Goal: Task Accomplishment & Management: Use online tool/utility

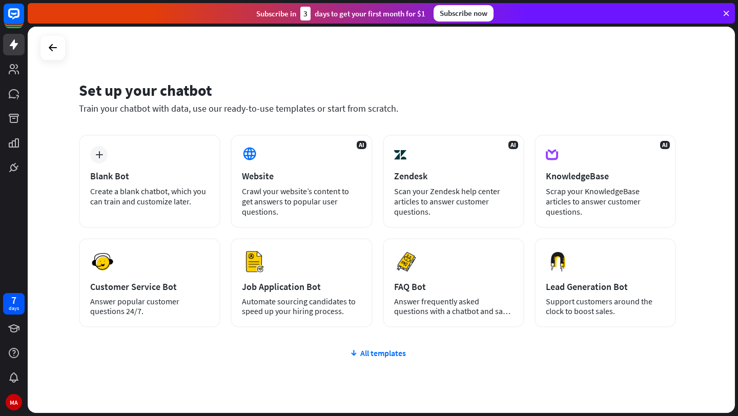
click at [400, 348] on div "plus Blank Bot Create a blank chatbot, which you can train and customize later.…" at bounding box center [377, 293] width 597 height 316
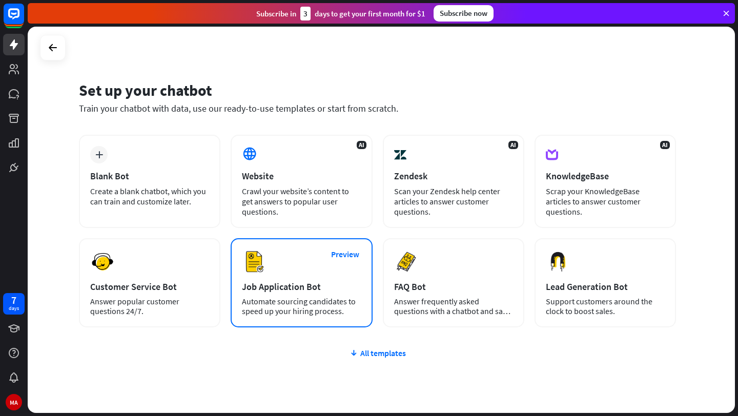
scroll to position [37, 0]
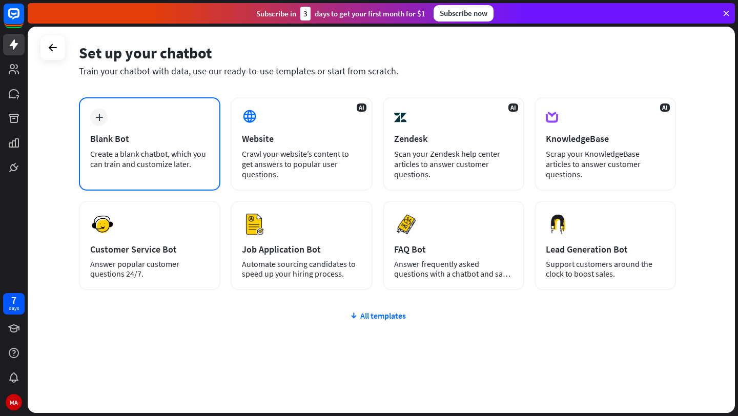
click at [141, 142] on div "Blank Bot" at bounding box center [149, 139] width 119 height 12
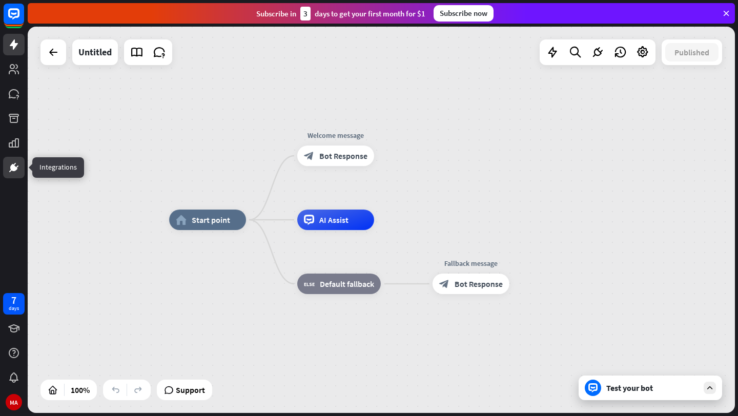
click at [17, 171] on icon at bounding box center [14, 167] width 12 height 12
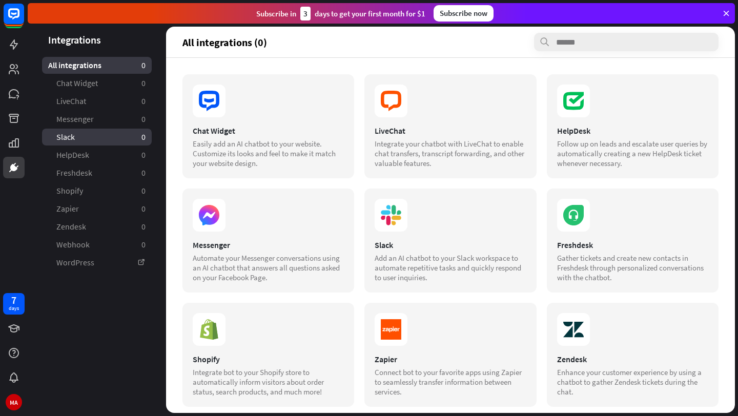
click at [90, 141] on link "Slack 0" at bounding box center [97, 137] width 110 height 17
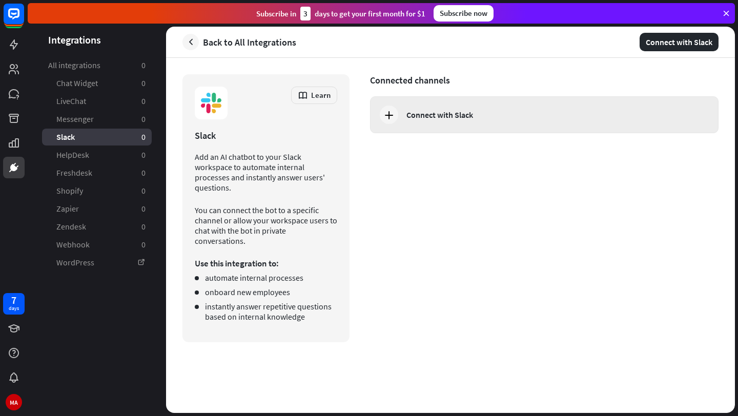
click at [534, 106] on div "Connect with Slack" at bounding box center [544, 114] width 349 height 37
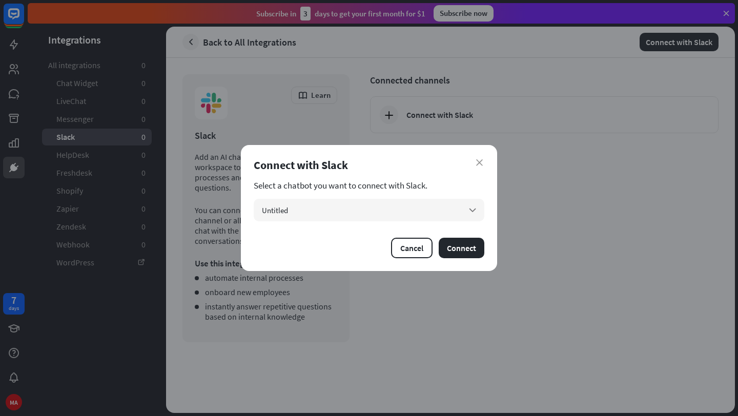
click at [374, 186] on section "Select a chatbot you want to connect with Slack." at bounding box center [369, 185] width 231 height 10
click at [381, 212] on div "Untitled arrow_down" at bounding box center [369, 210] width 231 height 23
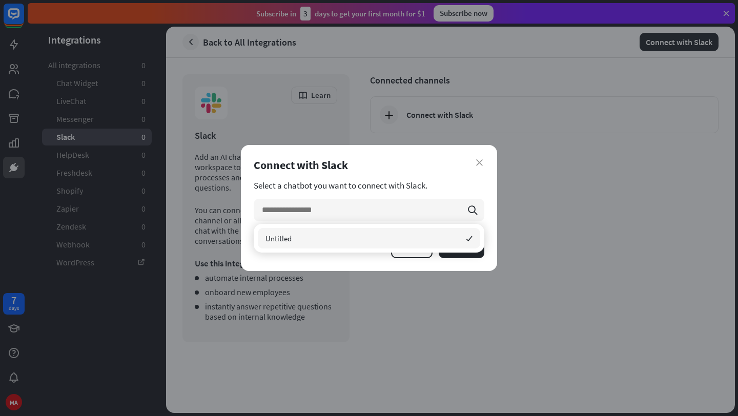
click at [335, 240] on div "Untitled checked" at bounding box center [369, 238] width 222 height 21
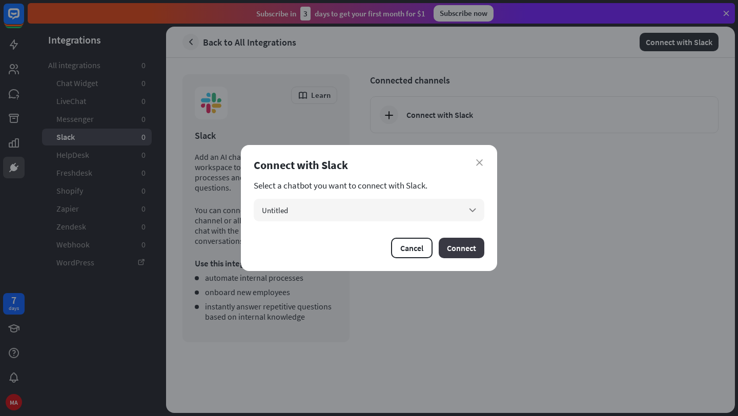
click at [456, 246] on button "Connect" at bounding box center [462, 248] width 46 height 21
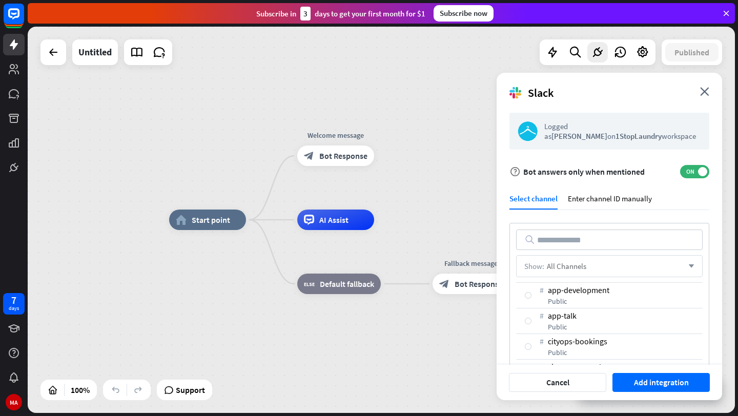
scroll to position [40, 0]
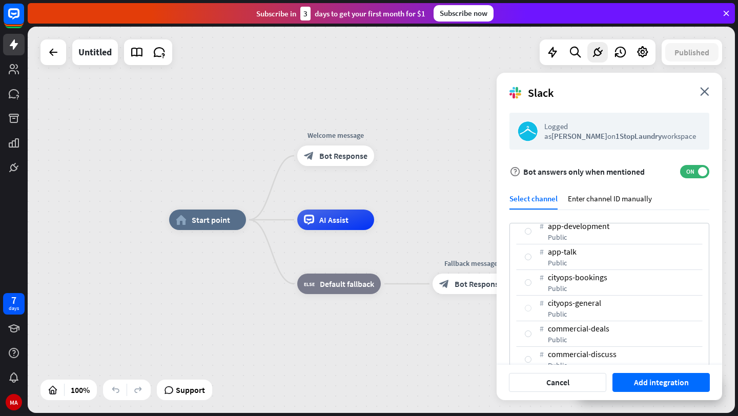
click at [529, 307] on div at bounding box center [528, 308] width 7 height 7
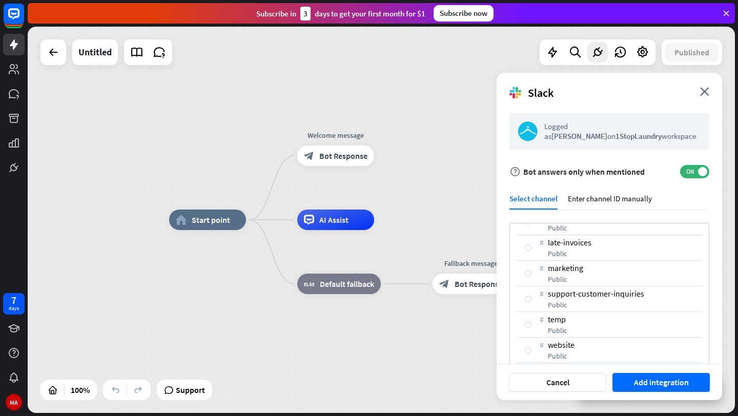
click at [529, 298] on div at bounding box center [528, 299] width 7 height 7
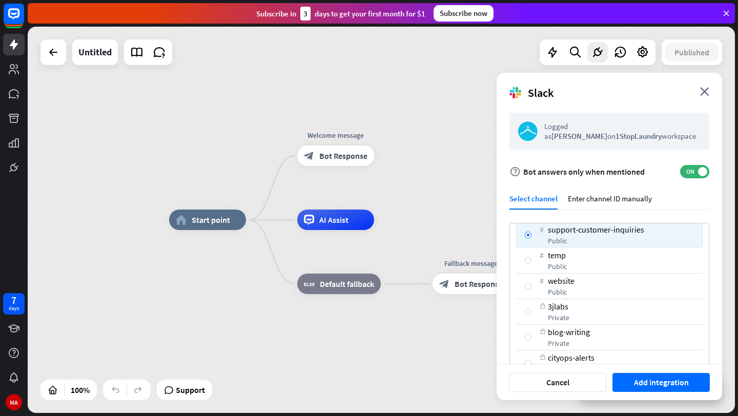
scroll to position [318, 0]
click at [529, 267] on div "# temp public" at bounding box center [609, 260] width 187 height 26
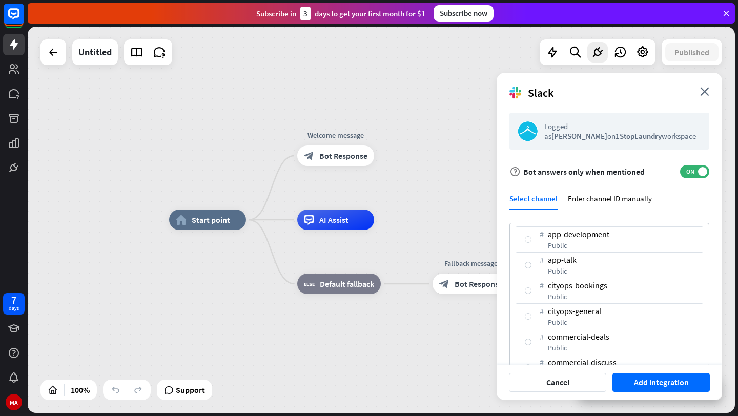
scroll to position [39, 0]
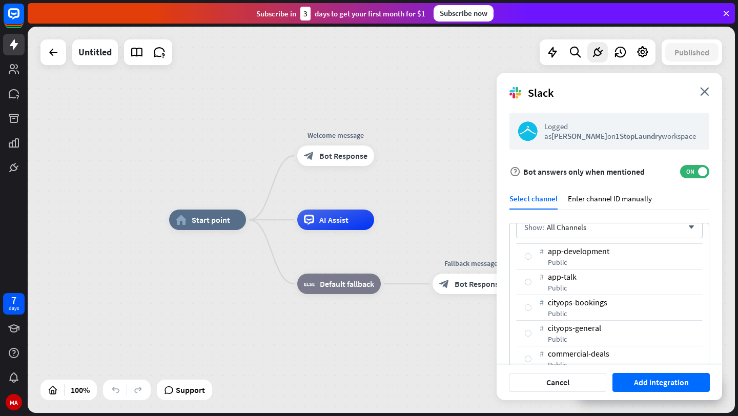
click at [534, 328] on div "# cityops-general public" at bounding box center [609, 333] width 187 height 26
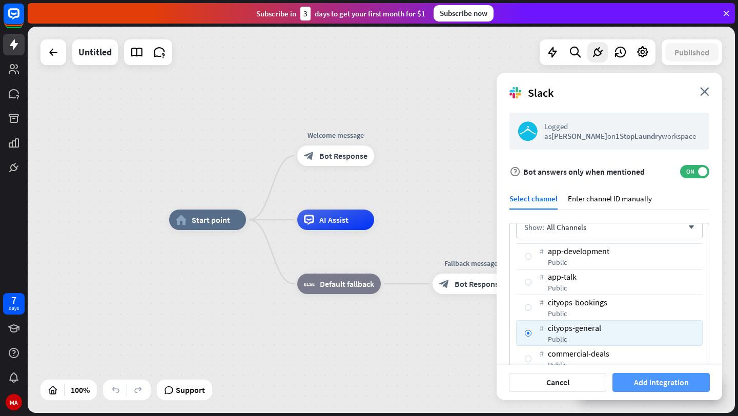
click at [647, 379] on button "Add integration" at bounding box center [661, 382] width 97 height 19
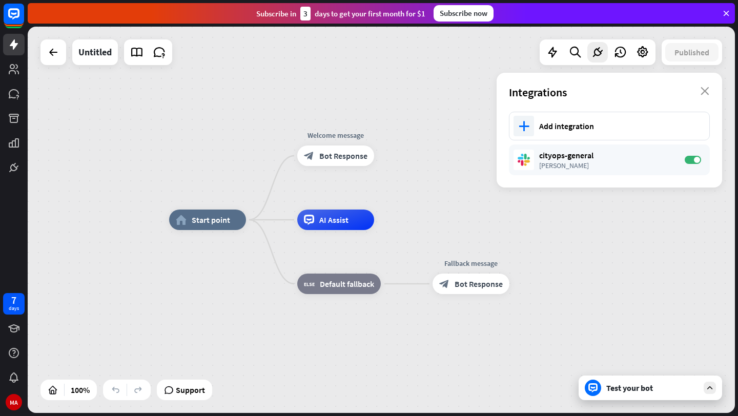
click at [629, 390] on div "Test your bot" at bounding box center [652, 388] width 92 height 10
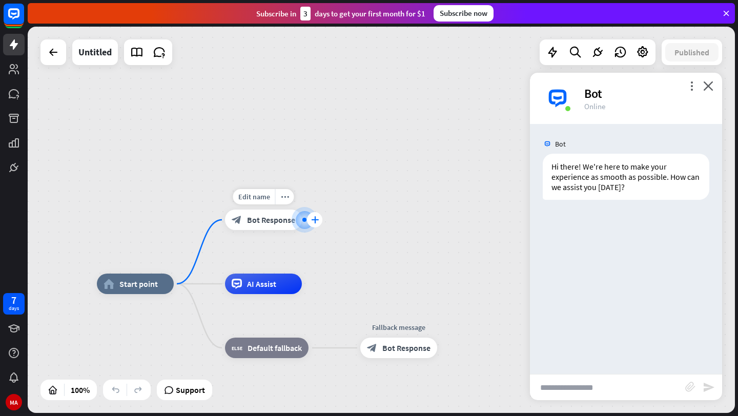
click at [316, 220] on icon "plus" at bounding box center [315, 219] width 8 height 7
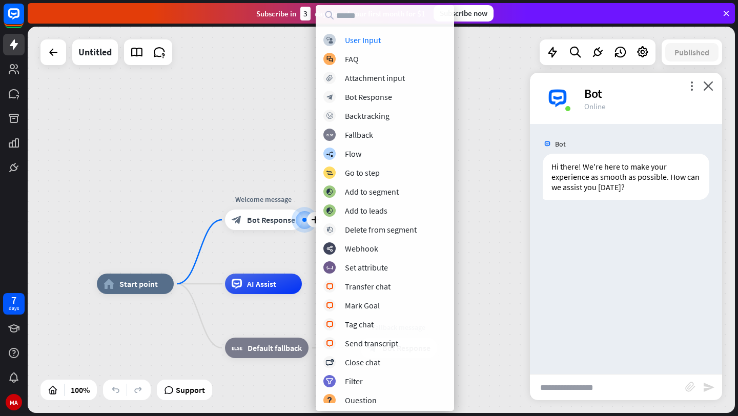
click at [287, 167] on div "home_2 Start point plus Welcome message block_bot_response Bot Response AI Assi…" at bounding box center [381, 220] width 707 height 387
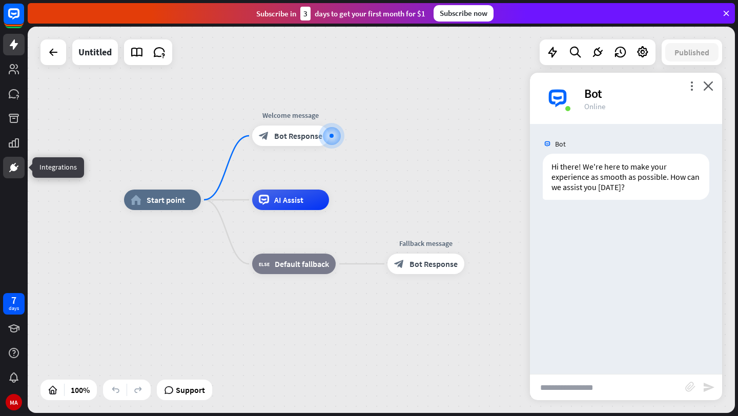
click at [16, 165] on icon at bounding box center [14, 167] width 12 height 12
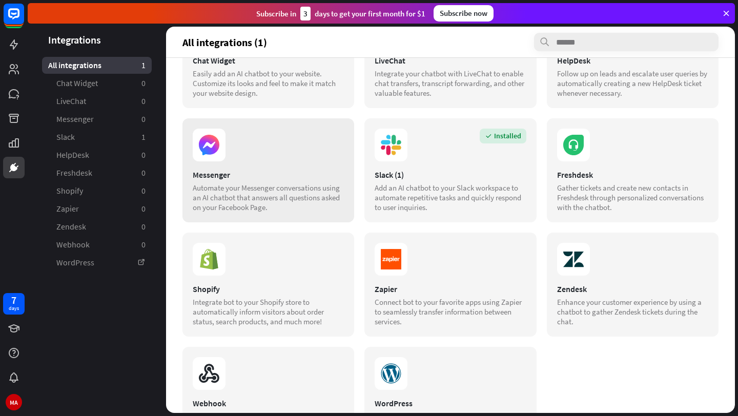
scroll to position [78, 0]
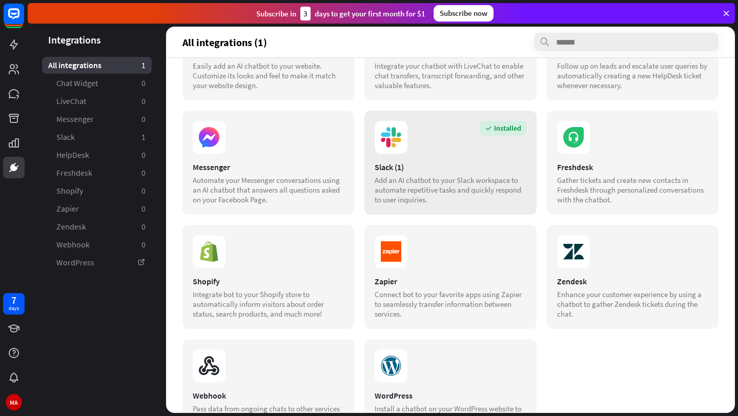
click at [429, 184] on div "Add an AI chatbot to your Slack workspace to automate repetitive tasks and quic…" at bounding box center [450, 189] width 151 height 29
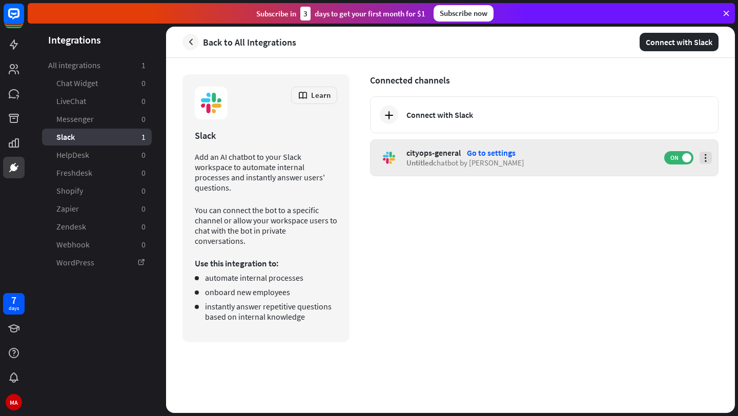
click at [710, 159] on icon at bounding box center [706, 158] width 10 height 10
click at [543, 176] on div "cityops-general Go to settings Untitled chatbot by [PERSON_NAME][GEOGRAPHIC_DAT…" at bounding box center [544, 157] width 349 height 37
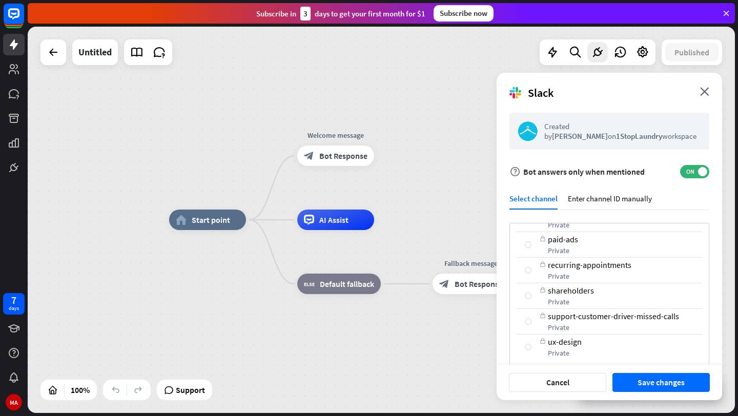
scroll to position [82, 0]
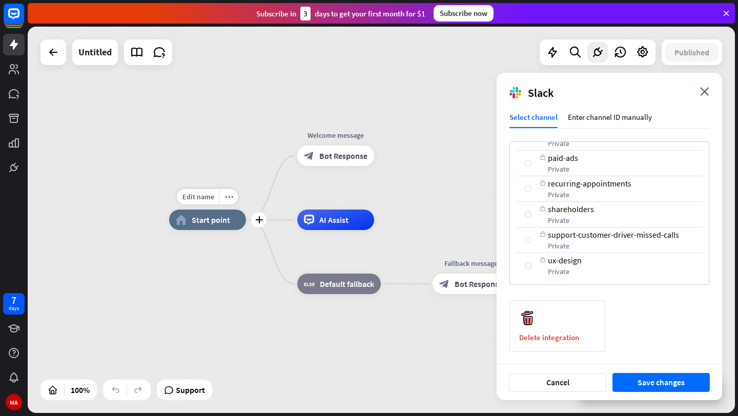
click at [212, 218] on span "Start point" at bounding box center [211, 220] width 38 height 10
click at [335, 220] on span "AI Assist" at bounding box center [333, 220] width 29 height 10
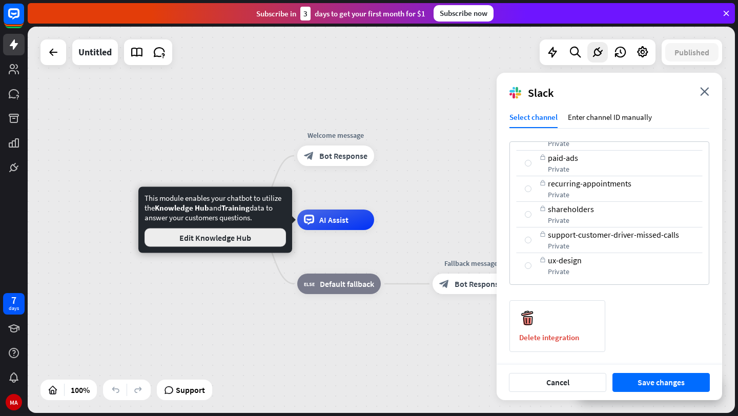
click at [254, 236] on button "Edit Knowledge Hub" at bounding box center [215, 238] width 141 height 18
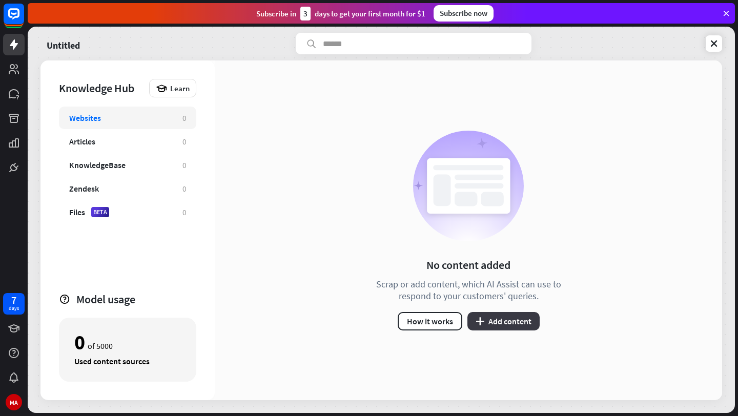
click at [492, 321] on button "plus Add content" at bounding box center [504, 321] width 72 height 18
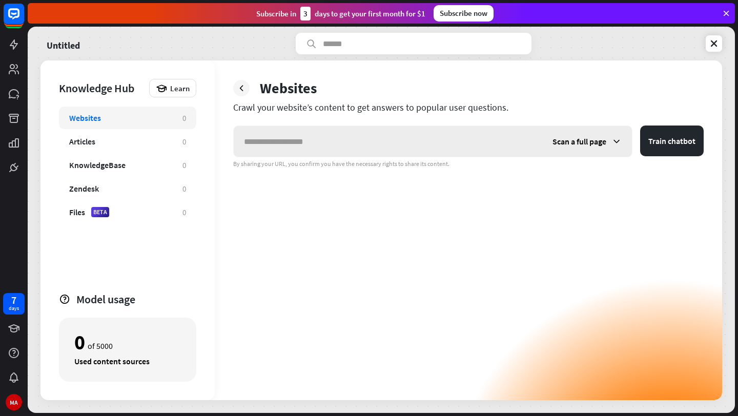
click at [270, 141] on input "text" at bounding box center [388, 141] width 309 height 31
type input "**********"
click at [660, 143] on button "Train chatbot" at bounding box center [672, 141] width 64 height 31
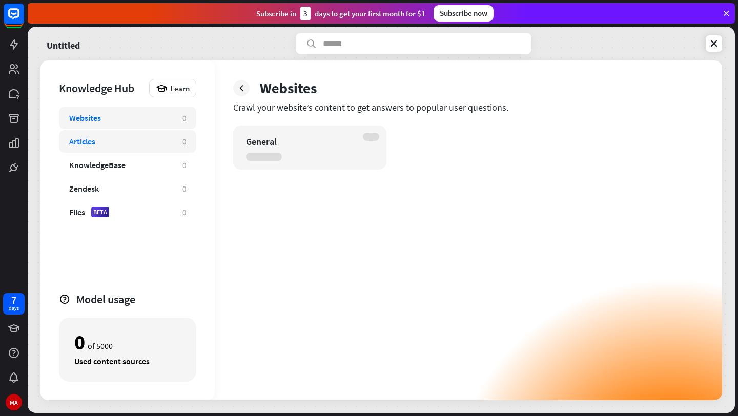
click at [160, 144] on div "Articles" at bounding box center [120, 141] width 103 height 10
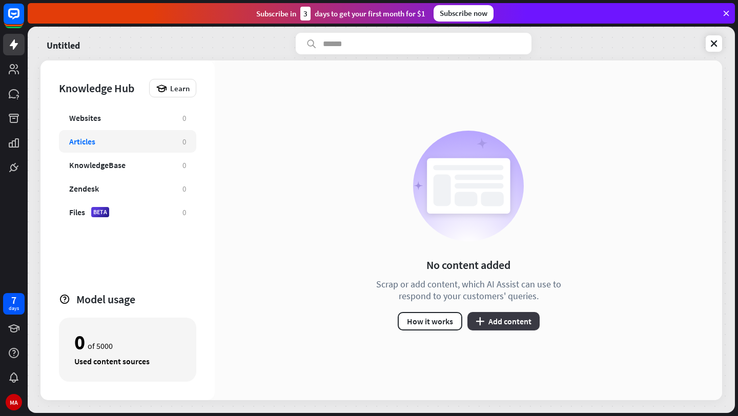
click at [486, 325] on button "plus Add content" at bounding box center [504, 321] width 72 height 18
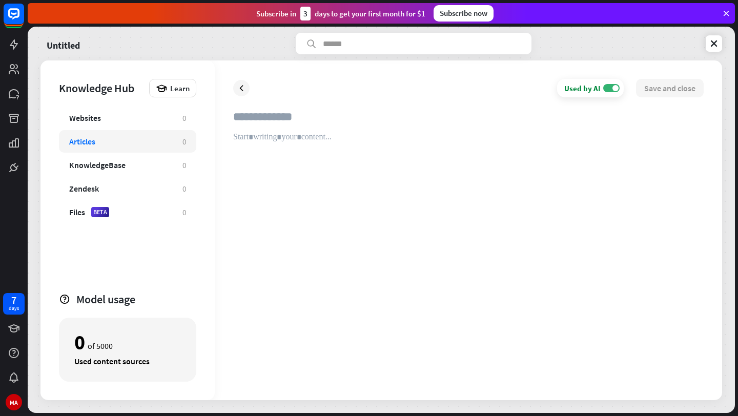
paste input "**********"
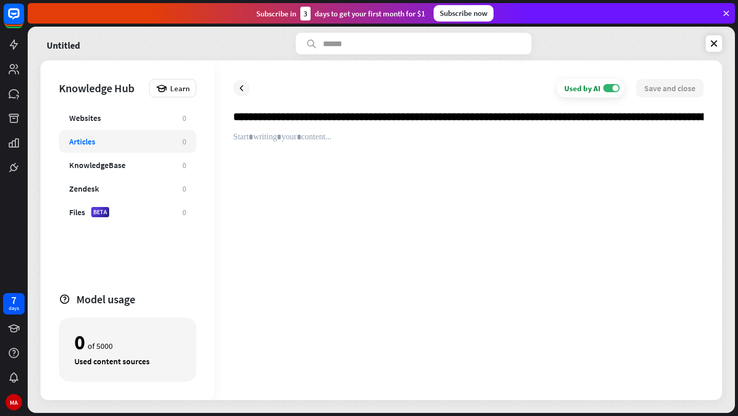
scroll to position [0, 21697]
type input "**********"
click at [479, 226] on div at bounding box center [468, 257] width 471 height 250
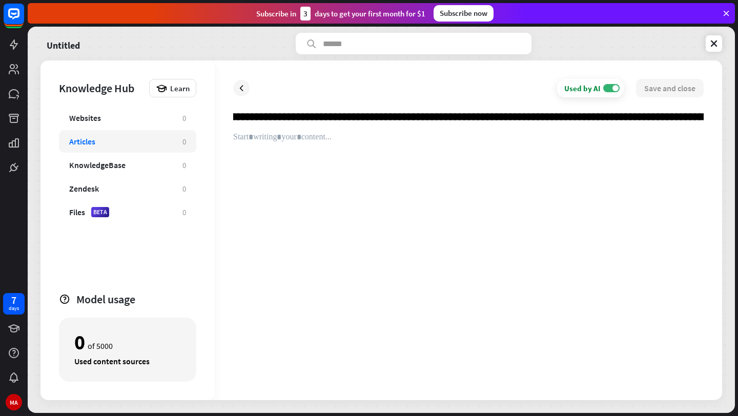
drag, startPoint x: 415, startPoint y: 123, endPoint x: 738, endPoint y: 122, distance: 322.5
click at [738, 122] on div "Untitled Knowledge Hub Learn Websites 0 Articles 0 KnowledgeBase 0 Zendesk 0 Fi…" at bounding box center [383, 222] width 711 height 390
click at [609, 161] on div at bounding box center [468, 257] width 471 height 250
click at [145, 113] on div "Websites" at bounding box center [120, 118] width 103 height 10
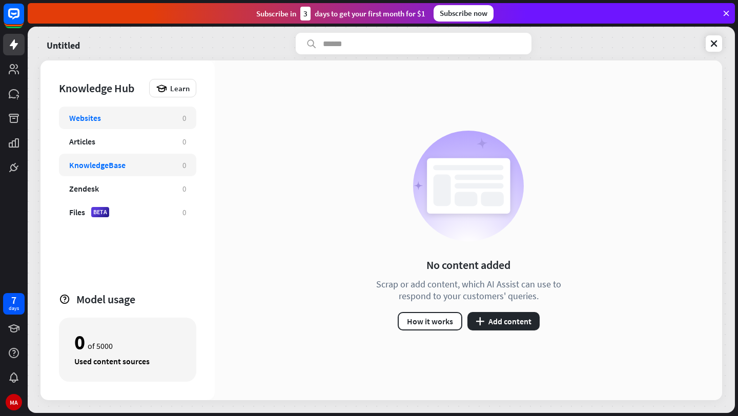
click at [103, 160] on div "KnowledgeBase" at bounding box center [97, 165] width 56 height 10
click at [12, 77] on link at bounding box center [14, 69] width 22 height 22
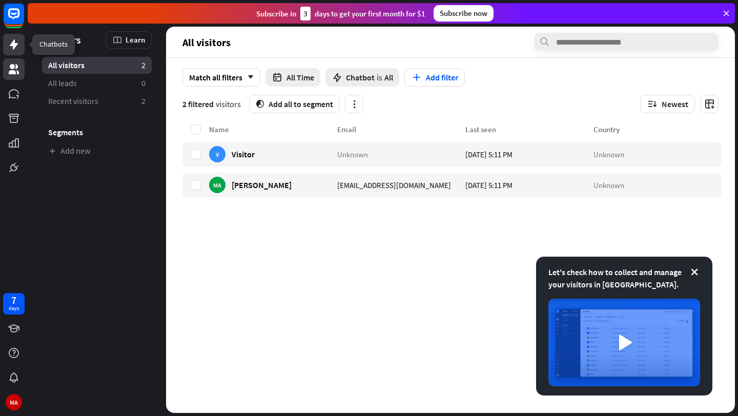
click at [11, 49] on icon at bounding box center [14, 44] width 12 height 12
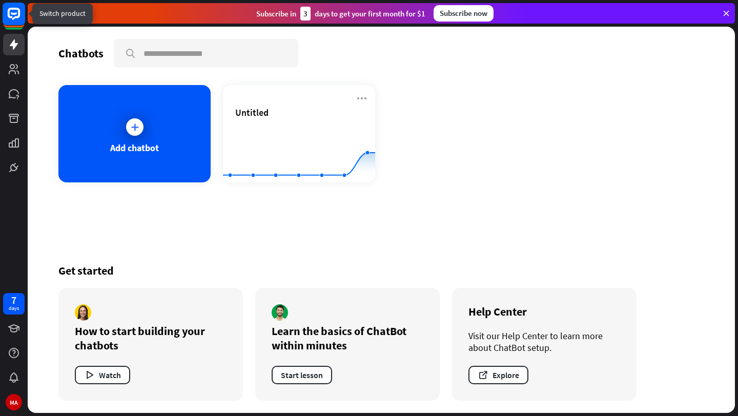
click at [22, 16] on rect at bounding box center [14, 14] width 23 height 23
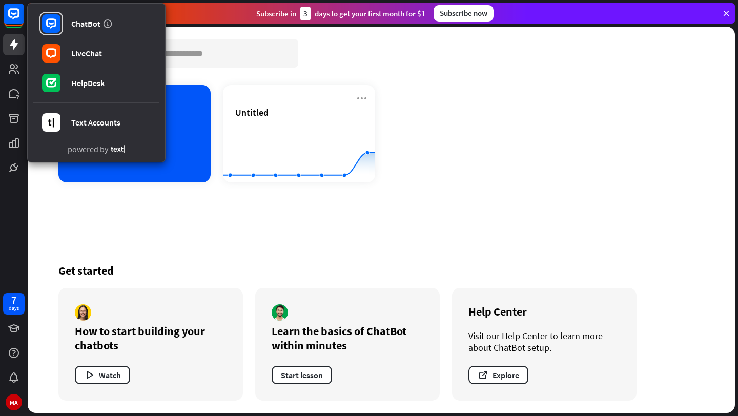
click at [155, 201] on div "Chatbots search Add chatbot Untitled Created with Highcharts 10.1.0 0 2 4 Get s…" at bounding box center [381, 220] width 707 height 387
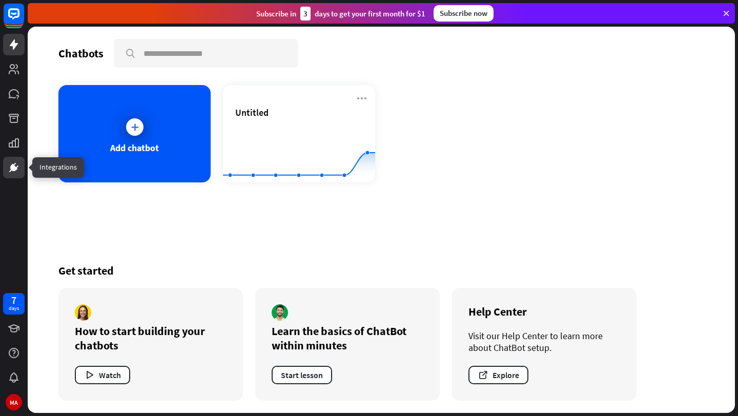
click at [15, 157] on link at bounding box center [14, 168] width 22 height 22
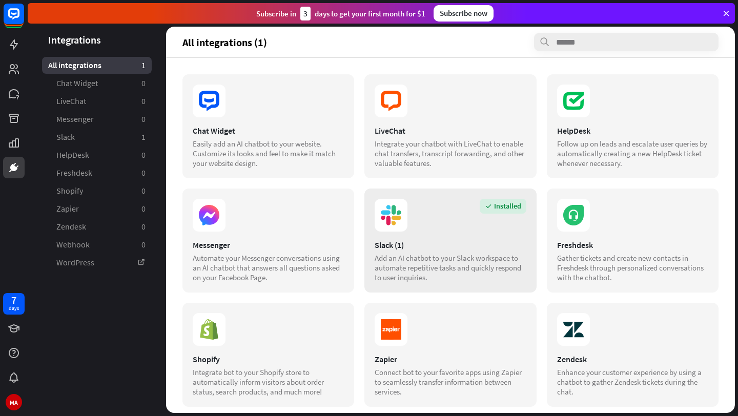
click at [400, 216] on icon at bounding box center [397, 221] width 10 height 10
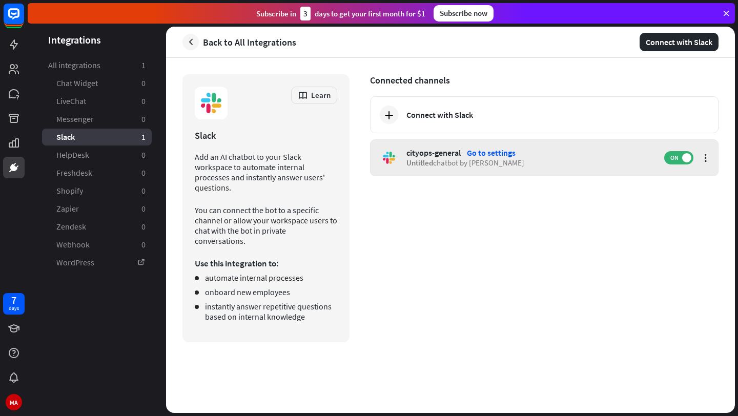
click at [464, 161] on div "Untitled chatbot by [PERSON_NAME][GEOGRAPHIC_DATA]" at bounding box center [531, 163] width 248 height 10
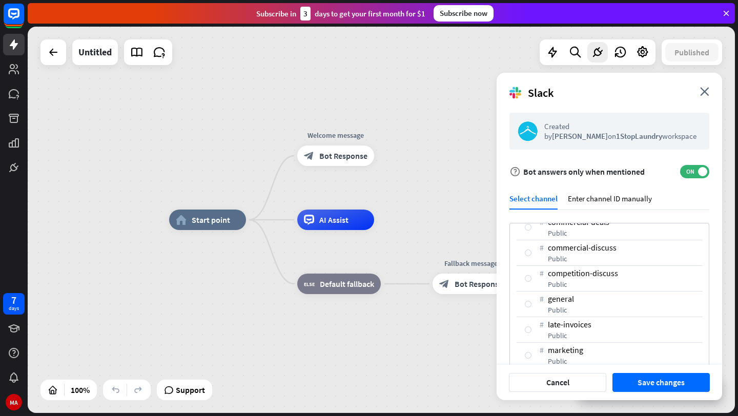
scroll to position [402, 0]
click at [704, 88] on icon "close" at bounding box center [704, 91] width 9 height 9
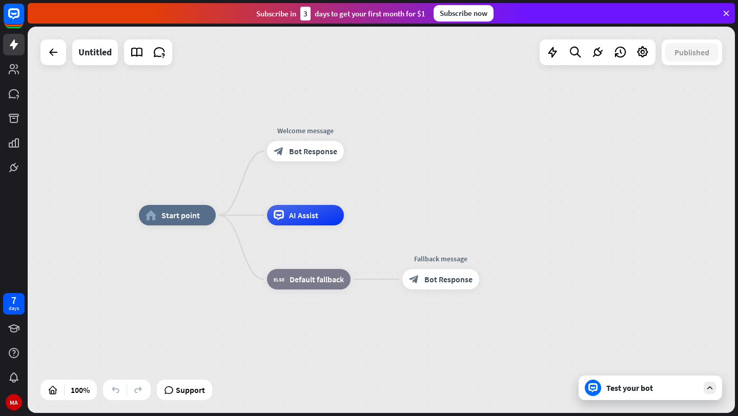
drag, startPoint x: 482, startPoint y: 161, endPoint x: 391, endPoint y: 139, distance: 94.5
click at [391, 139] on div "home_2 Start point Welcome message block_bot_response Bot Response AI Assist bl…" at bounding box center [381, 220] width 707 height 387
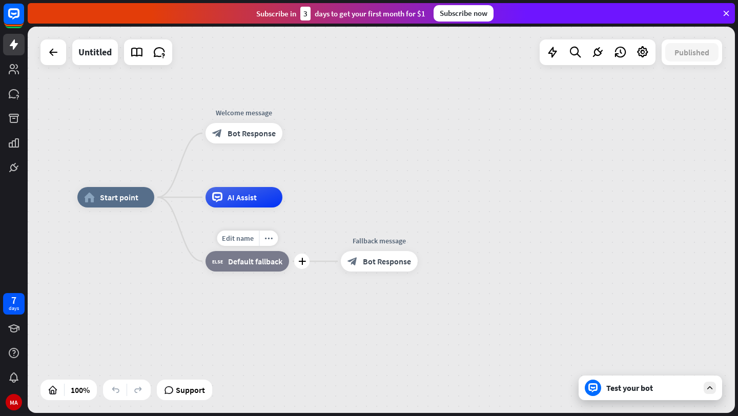
click at [257, 271] on div "block_fallback Default fallback" at bounding box center [248, 261] width 84 height 21
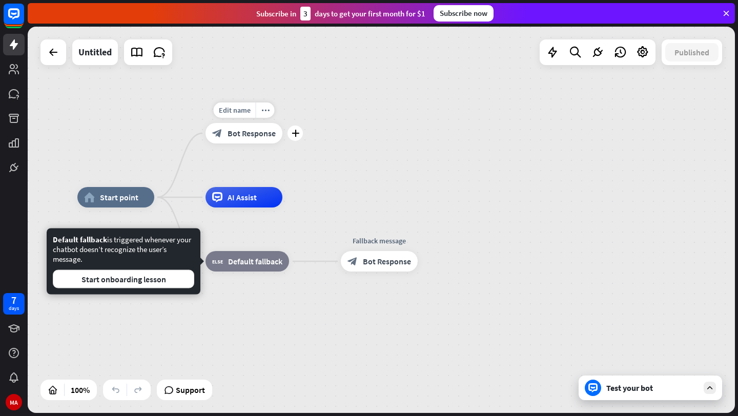
click at [252, 129] on span "Bot Response" at bounding box center [252, 133] width 48 height 10
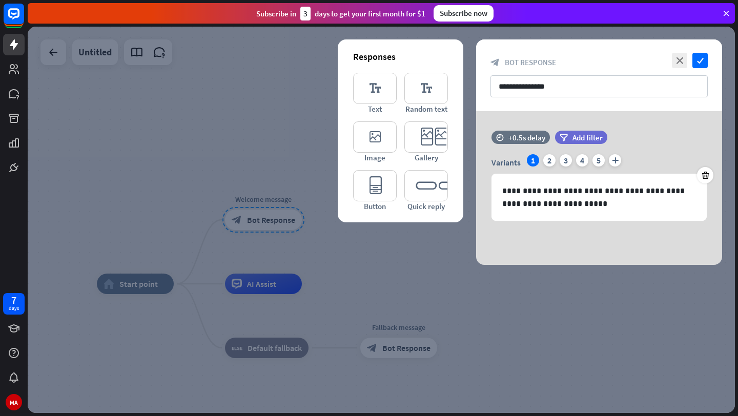
click at [352, 250] on div at bounding box center [381, 220] width 707 height 387
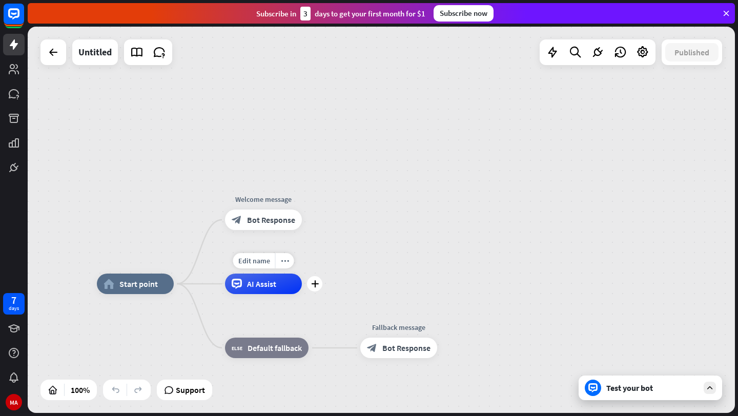
click at [287, 274] on div "AI Assist" at bounding box center [263, 284] width 77 height 21
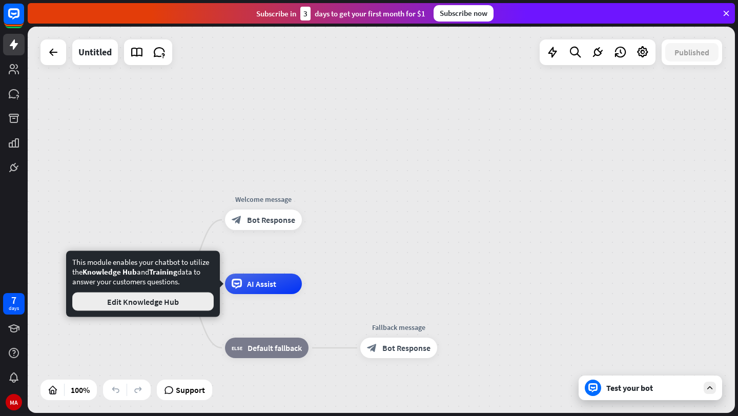
click at [179, 306] on button "Edit Knowledge Hub" at bounding box center [142, 302] width 141 height 18
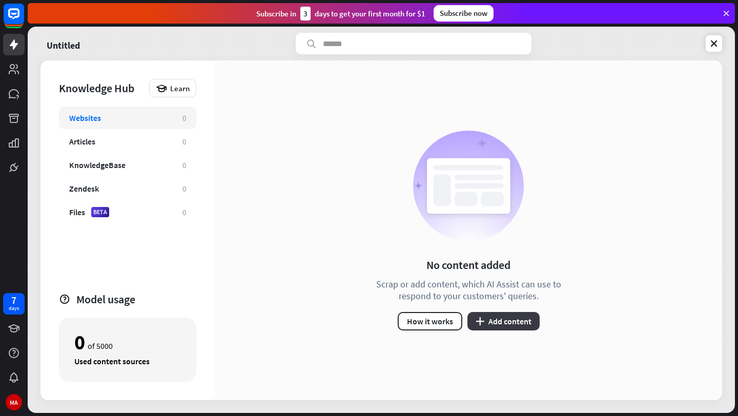
click at [495, 319] on button "plus Add content" at bounding box center [504, 321] width 72 height 18
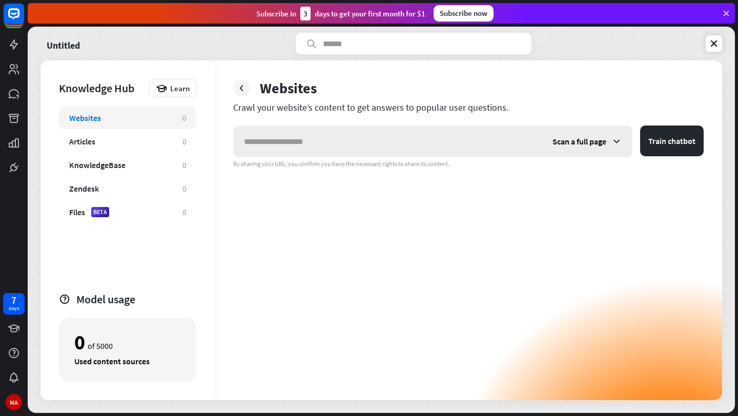
click at [298, 142] on input "text" at bounding box center [388, 141] width 309 height 31
type input "**********"
click at [674, 144] on button "Train chatbot" at bounding box center [672, 141] width 64 height 31
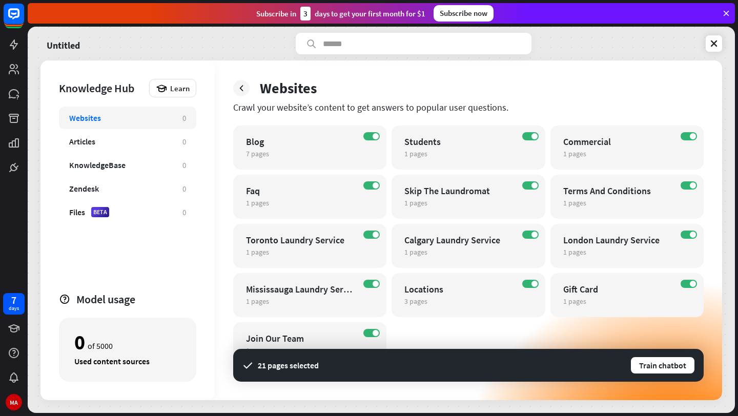
scroll to position [23, 0]
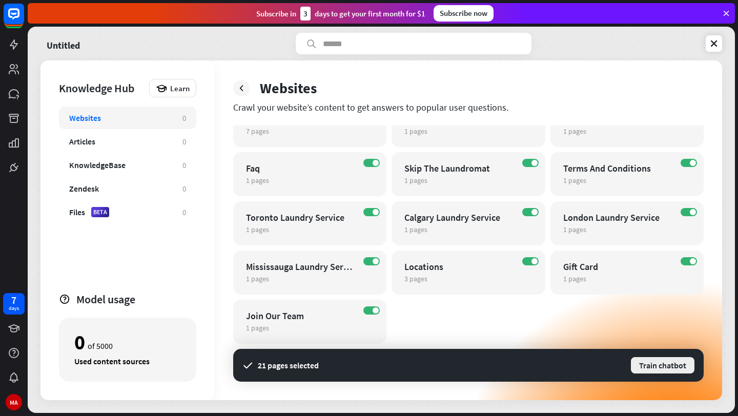
click at [687, 366] on button "Train chatbot" at bounding box center [663, 365] width 66 height 18
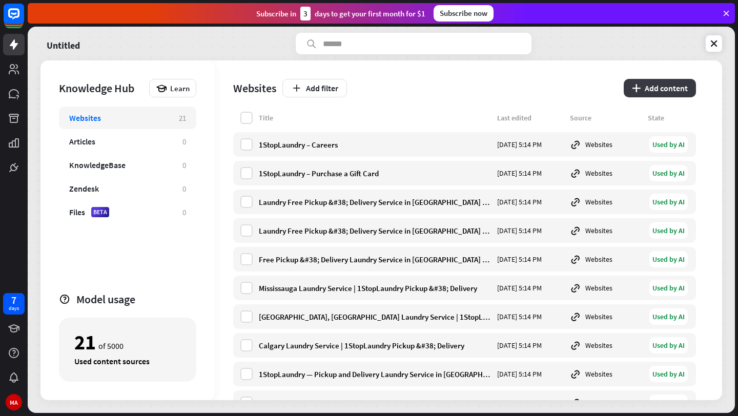
click at [659, 85] on button "plus Add content" at bounding box center [660, 88] width 72 height 18
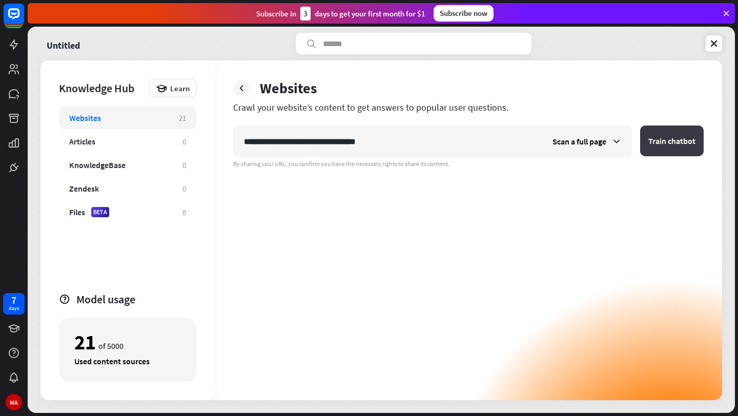
type input "**********"
click at [664, 149] on button "Train chatbot" at bounding box center [672, 141] width 64 height 31
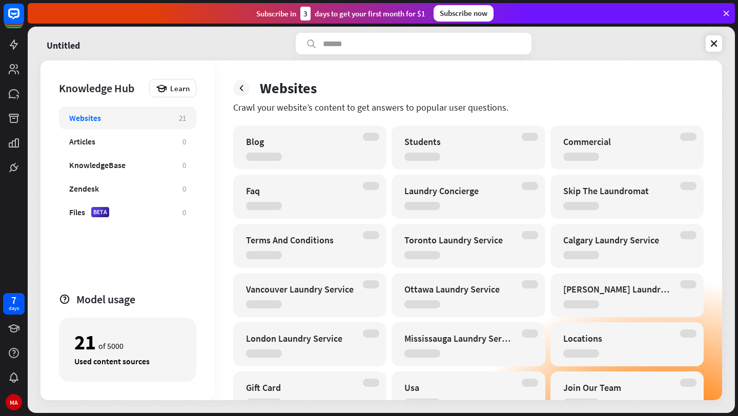
scroll to position [83, 0]
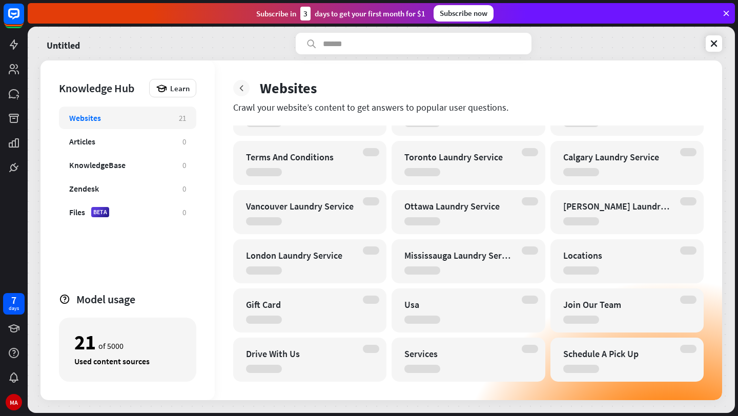
click at [237, 85] on icon at bounding box center [241, 88] width 10 height 10
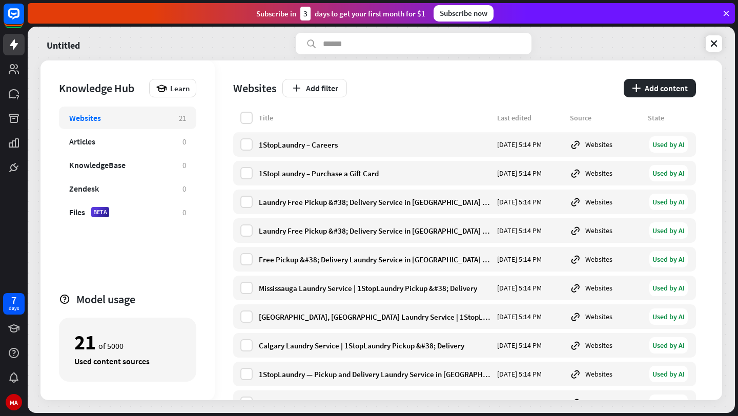
scroll to position [353, 0]
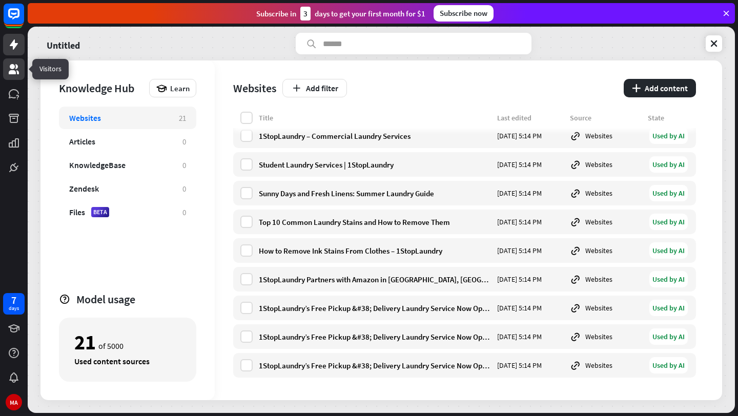
click at [10, 70] on icon at bounding box center [14, 69] width 12 height 12
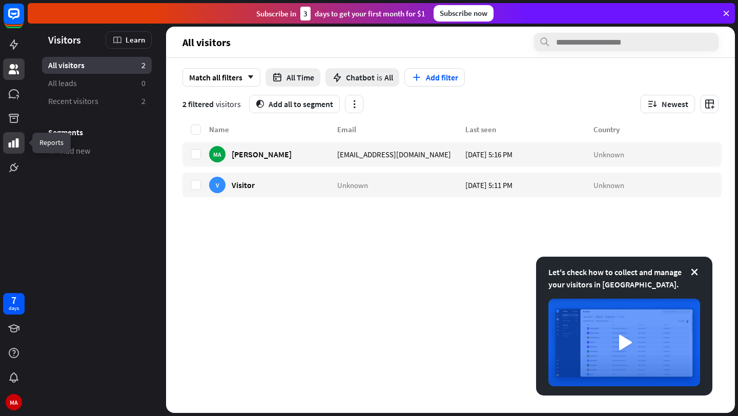
click at [18, 147] on icon at bounding box center [14, 142] width 10 height 9
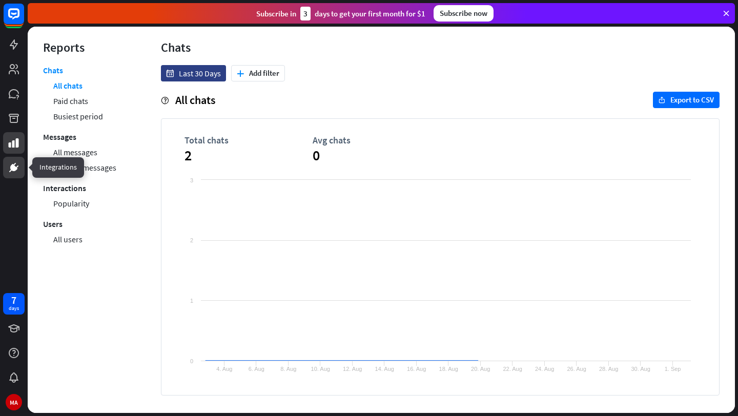
click at [16, 165] on icon at bounding box center [14, 167] width 12 height 12
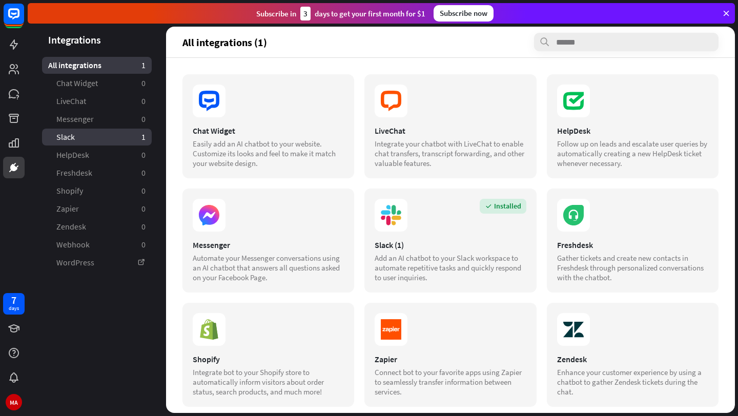
click at [117, 140] on link "Slack 1" at bounding box center [97, 137] width 110 height 17
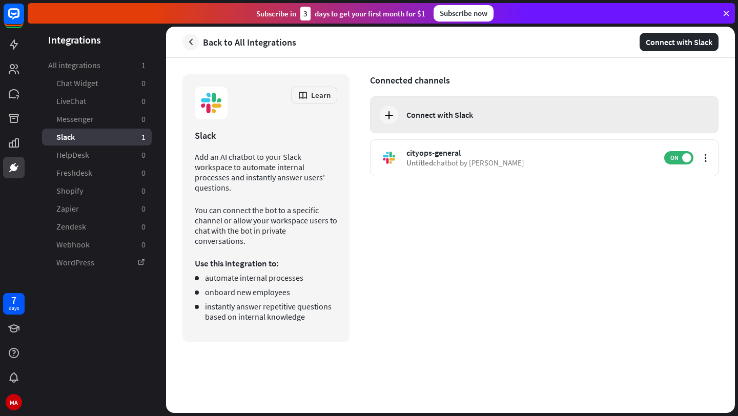
click at [441, 118] on div "Connect with Slack" at bounding box center [440, 115] width 67 height 10
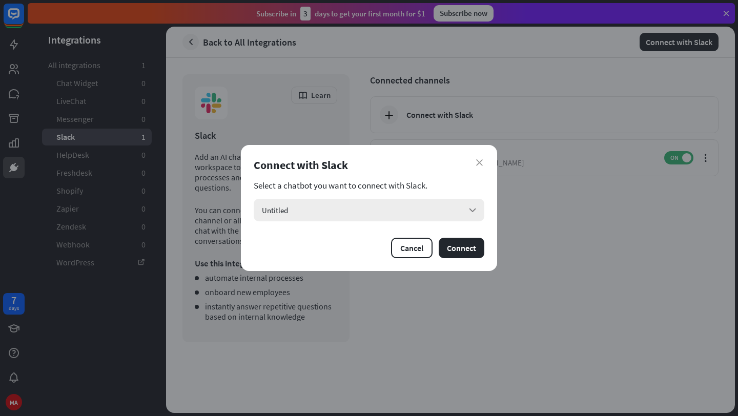
click at [377, 205] on div "Untitled arrow_down" at bounding box center [369, 210] width 231 height 23
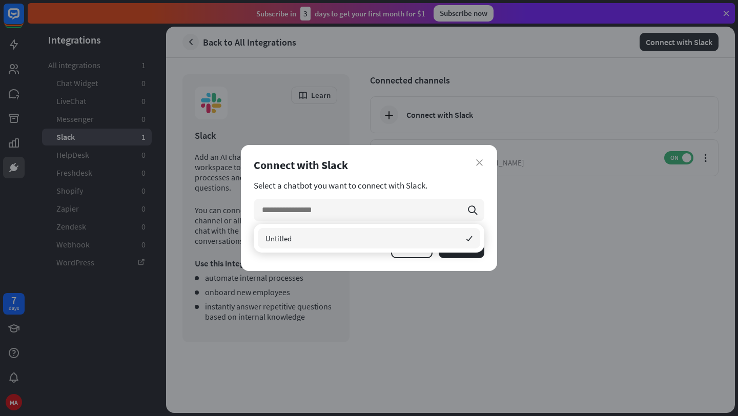
click at [369, 233] on div "Untitled checked" at bounding box center [369, 238] width 222 height 21
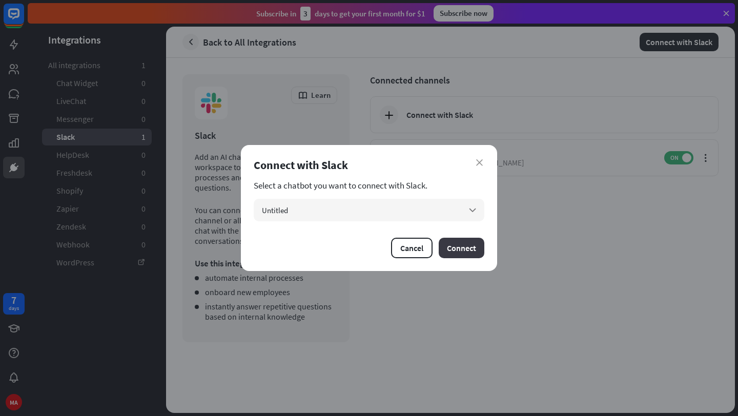
click at [466, 244] on button "Connect" at bounding box center [462, 248] width 46 height 21
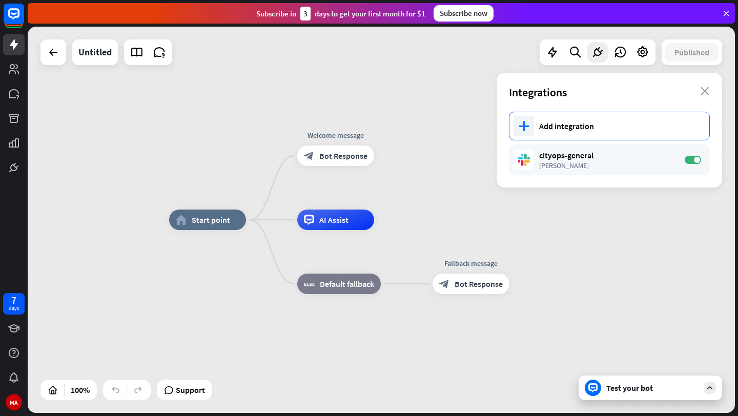
click at [551, 130] on div "Add integration" at bounding box center [619, 126] width 160 height 10
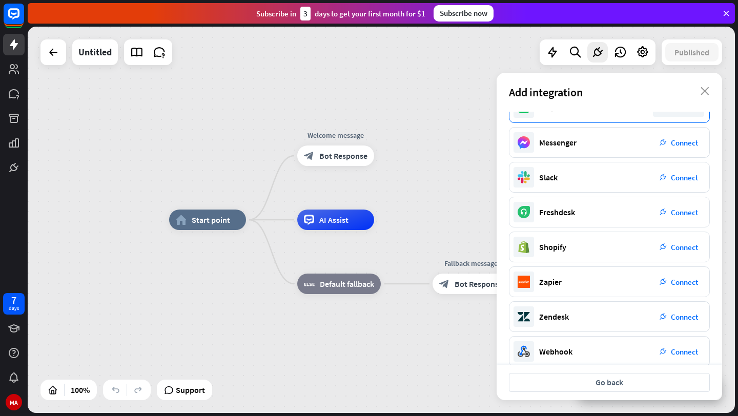
scroll to position [104, 0]
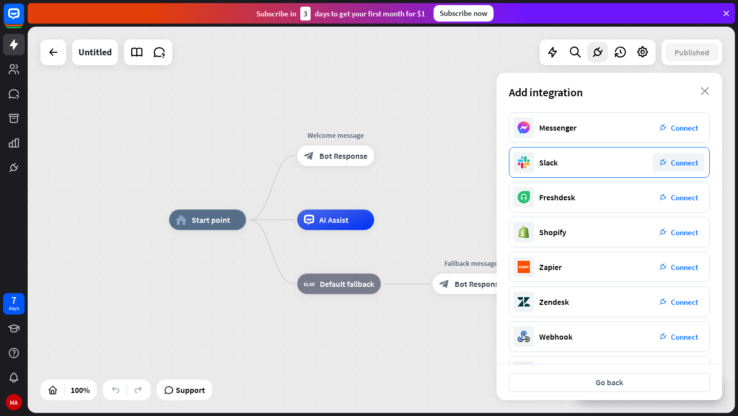
click at [591, 168] on div "Slack plug_integration Connect" at bounding box center [609, 162] width 201 height 31
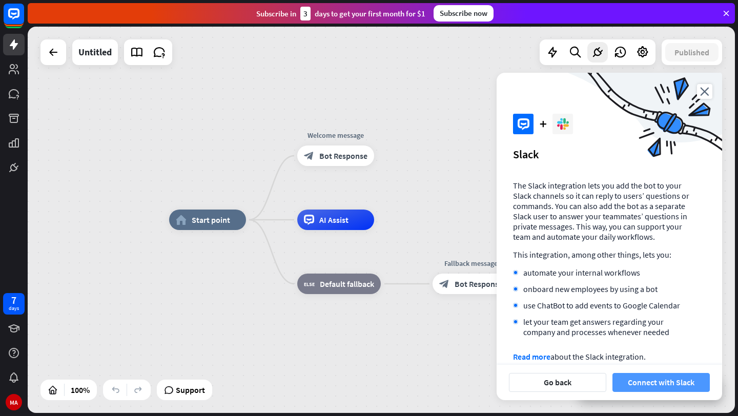
click at [670, 380] on button "Connect with Slack" at bounding box center [661, 382] width 97 height 19
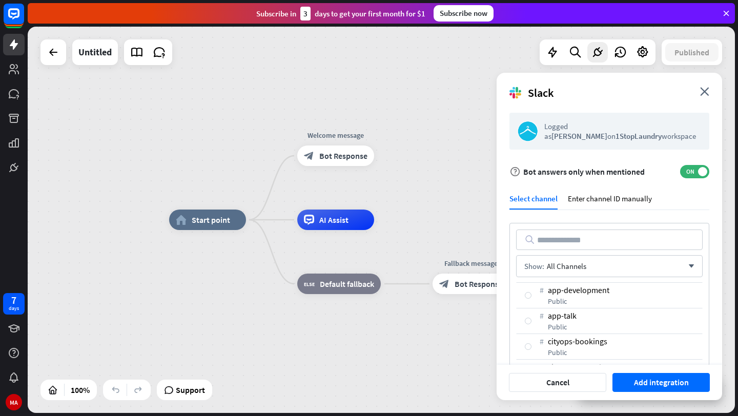
click at [566, 241] on input "text" at bounding box center [609, 240] width 187 height 21
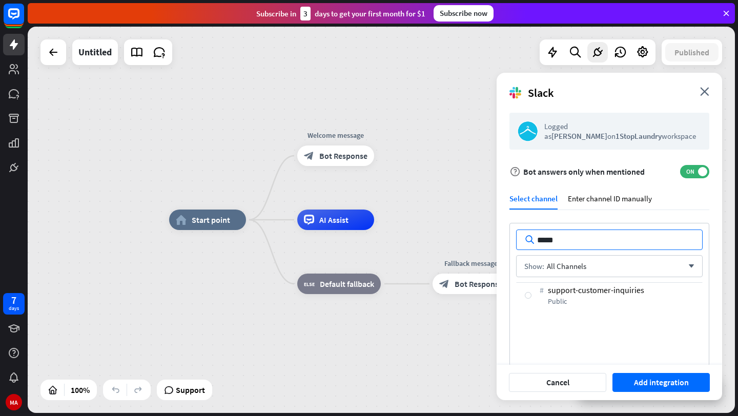
type input "*****"
click at [570, 308] on div "# support-customer-inquiries public" at bounding box center [609, 295] width 187 height 26
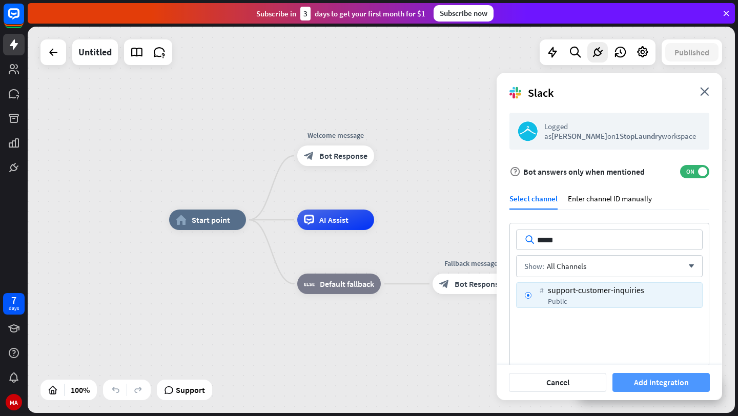
click at [653, 373] on button "Add integration" at bounding box center [661, 382] width 97 height 19
